Goal: Navigation & Orientation: Find specific page/section

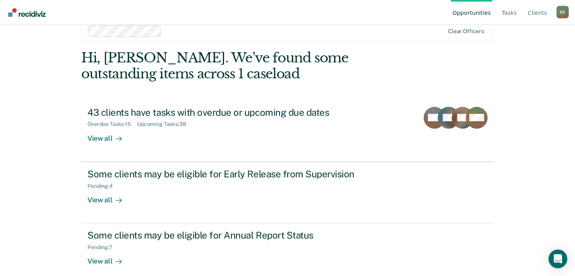
scroll to position [24, 0]
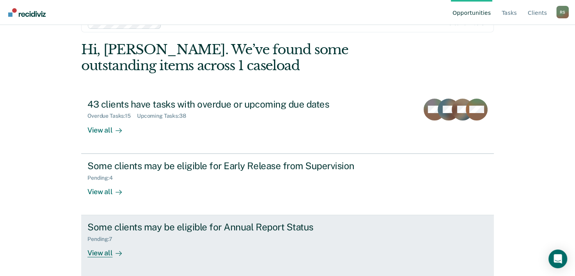
click at [159, 226] on div "Some clients may be eligible for Annual Report Status" at bounding box center [224, 227] width 274 height 11
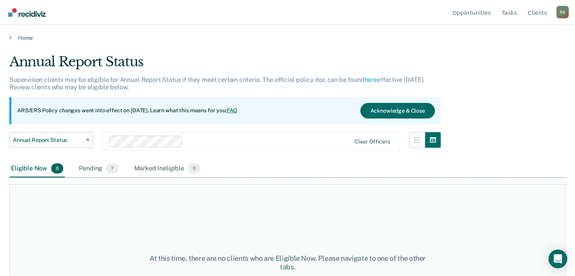
click at [36, 9] on img "Go to Recidiviz Home" at bounding box center [26, 12] width 37 height 9
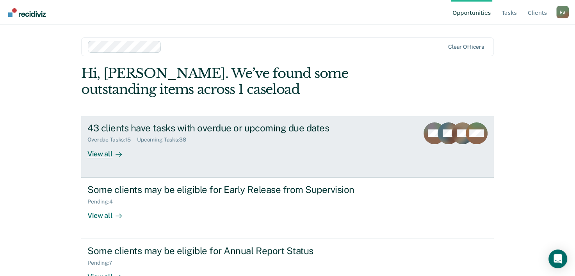
click at [125, 128] on div "43 clients have tasks with overdue or upcoming due dates" at bounding box center [224, 128] width 274 height 11
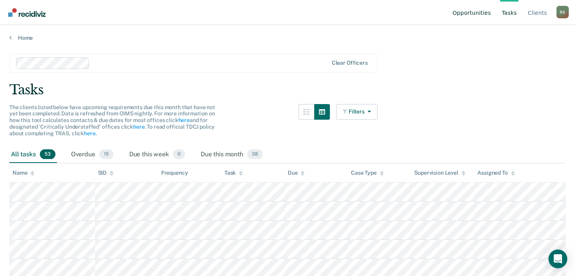
click at [465, 15] on link "Opportunities" at bounding box center [471, 12] width 41 height 25
